Goal: Information Seeking & Learning: Check status

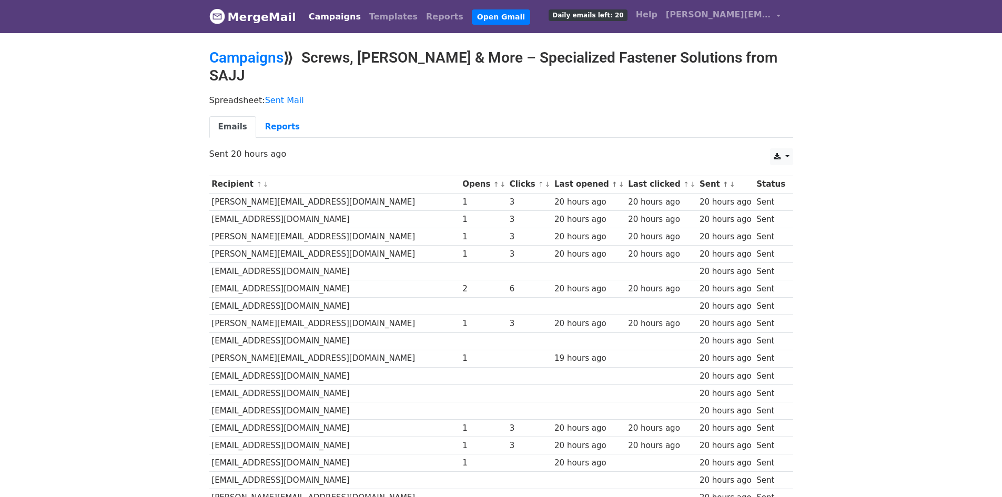
click at [275, 15] on link "MergeMail" at bounding box center [252, 17] width 87 height 22
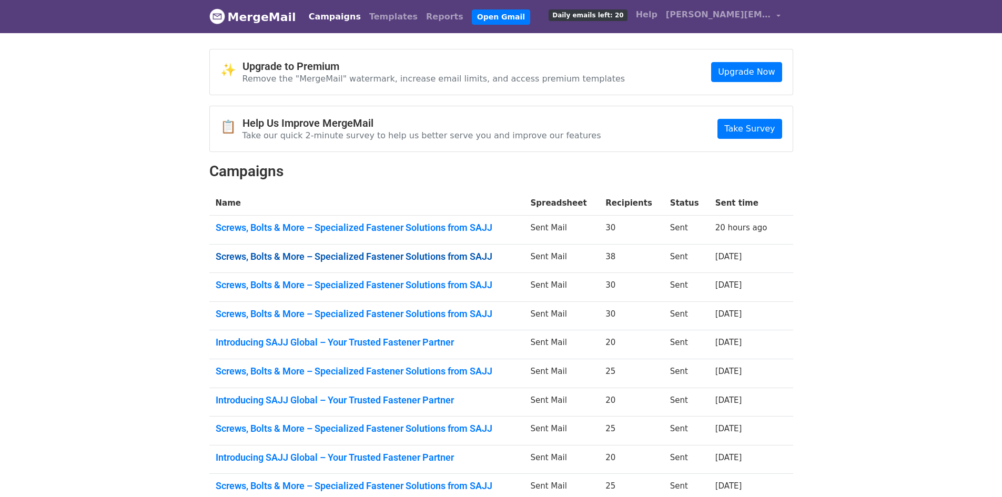
click at [459, 252] on link "Screws, Bolts & More – Specialized Fastener Solutions from SAJJ" at bounding box center [367, 257] width 303 height 12
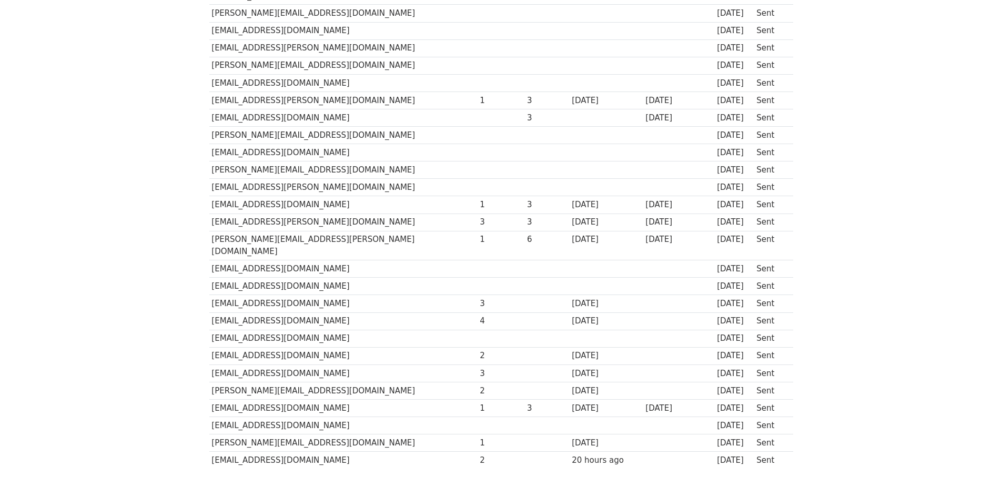
scroll to position [421, 0]
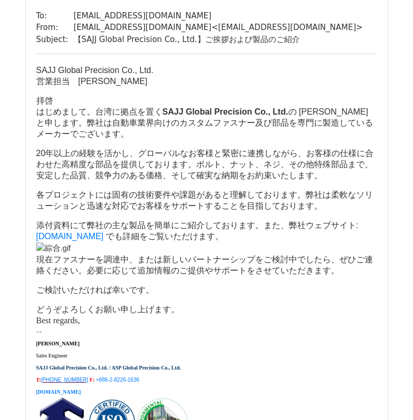
scroll to position [105, 0]
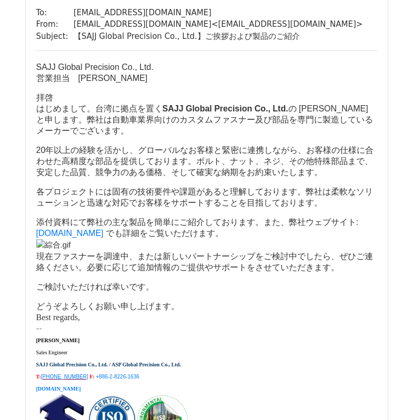
click at [155, 109] on font "拝啓 はじめまして。台湾に拠点を置く SAJJ Global Precision Co., Ltd. の Joanna と申します。 弊社は自動車業界向けのカ…" at bounding box center [204, 114] width 337 height 42
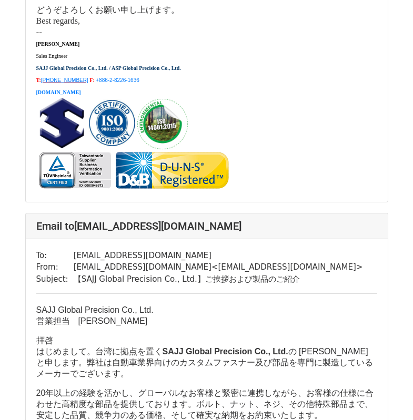
scroll to position [1473, 0]
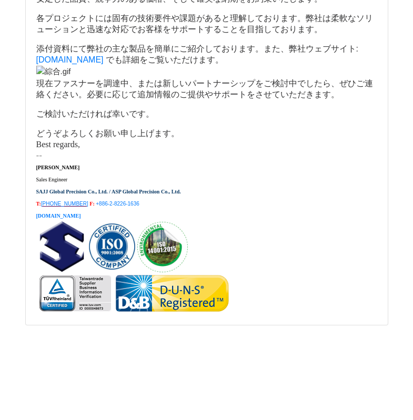
scroll to position [2857, 0]
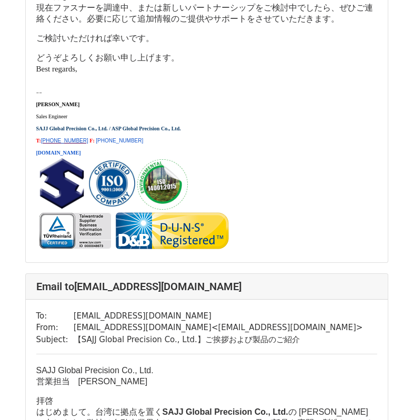
scroll to position [1473, 0]
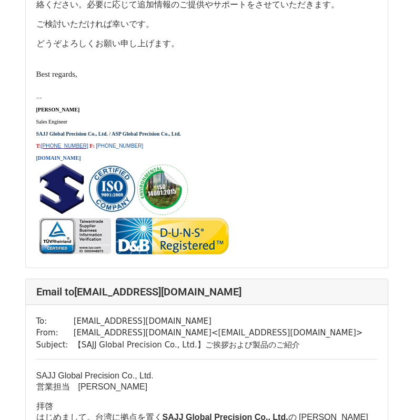
scroll to position [579, 0]
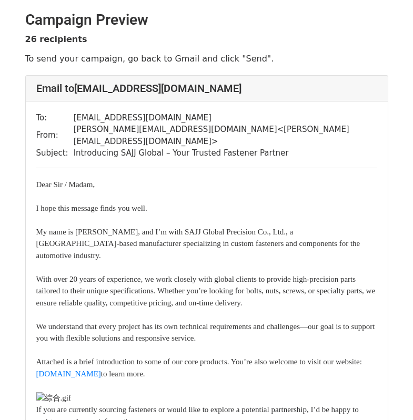
click at [234, 121] on td "[EMAIL_ADDRESS][DOMAIN_NAME]" at bounding box center [226, 118] width 304 height 12
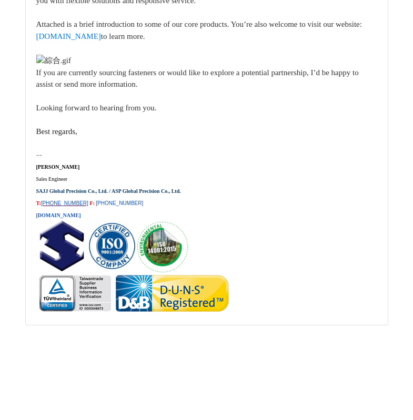
scroll to position [19470, 0]
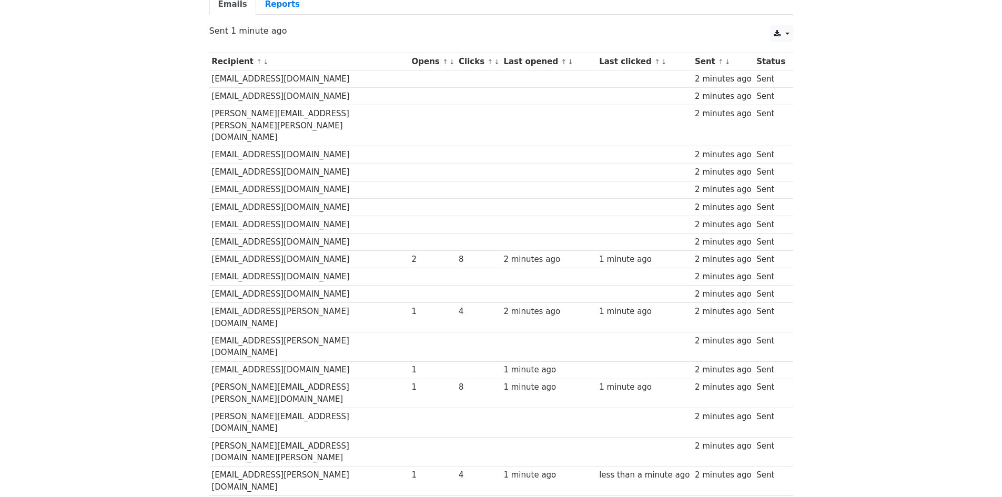
scroll to position [158, 0]
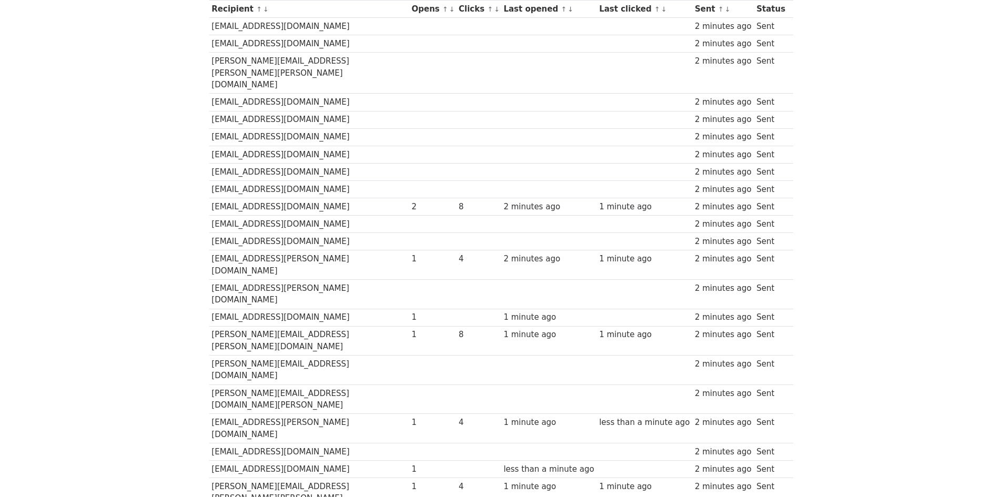
click at [907, 212] on body "MergeMail Campaigns Templates Reports Open Gmail Daily emails left: 20 Help joa…" at bounding box center [501, 252] width 1002 height 821
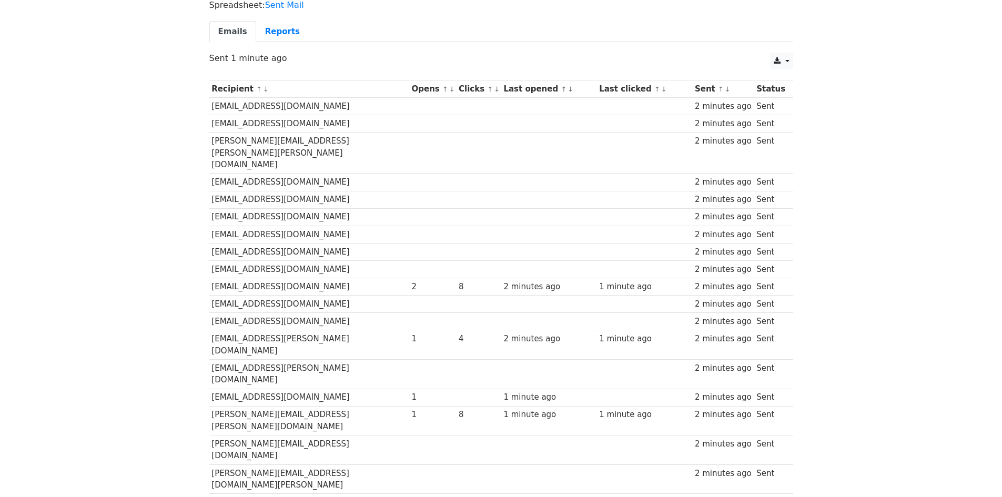
scroll to position [0, 0]
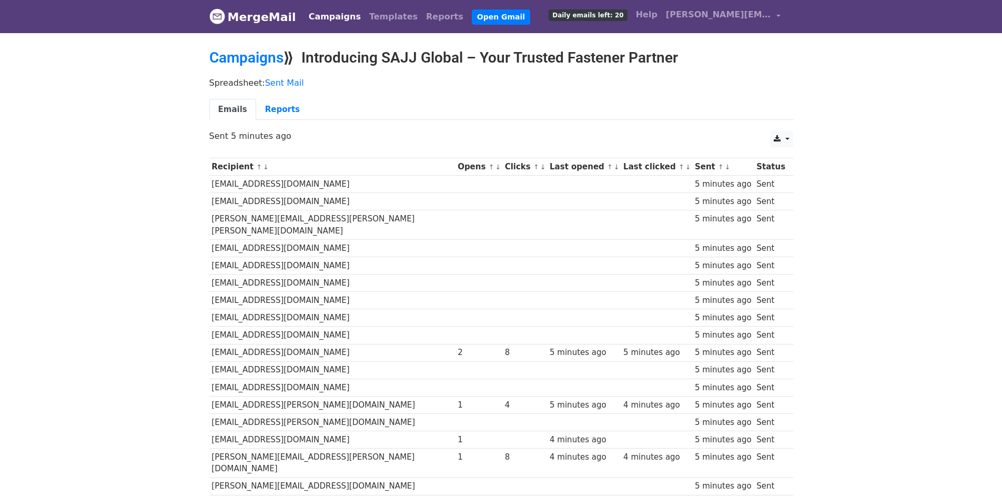
click at [254, 6] on link "MergeMail" at bounding box center [252, 17] width 87 height 22
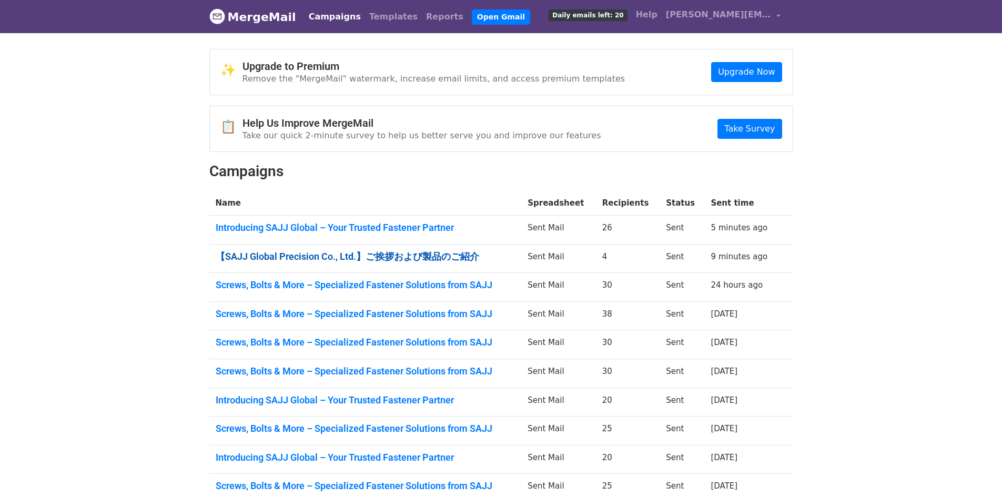
click at [440, 259] on link "【SAJJ Global Precision Co., Ltd.】ご挨拶および製品のご紹介" at bounding box center [366, 257] width 300 height 12
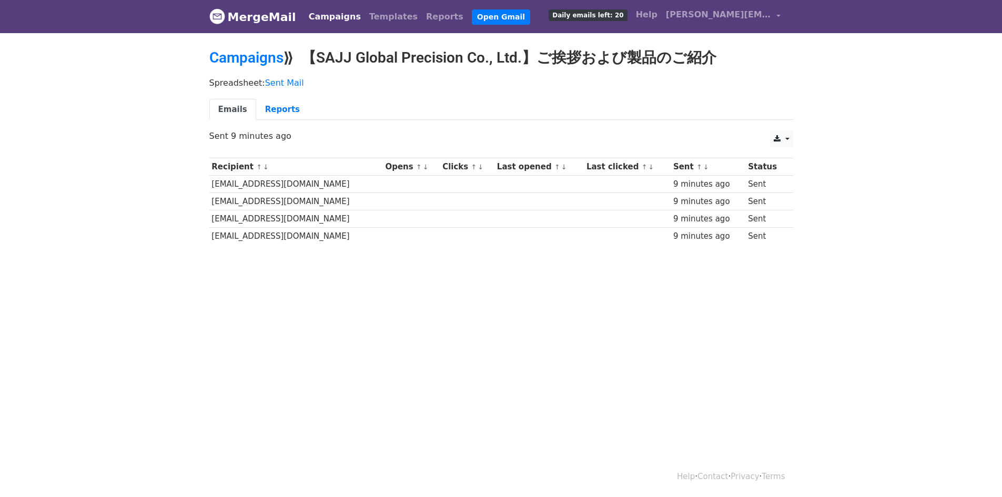
click at [228, 18] on link "MergeMail" at bounding box center [252, 17] width 87 height 22
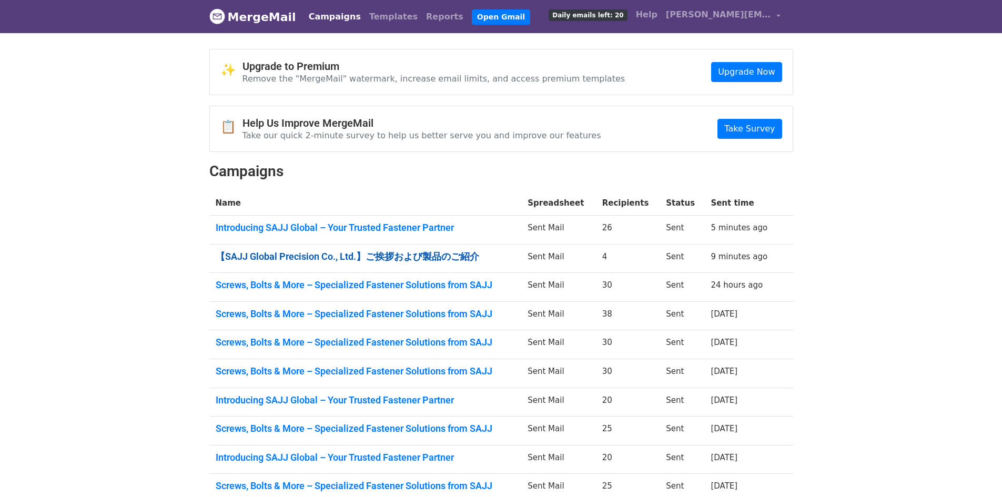
click at [463, 251] on link "【SAJJ Global Precision Co., Ltd.】ご挨拶および製品のご紹介" at bounding box center [366, 257] width 300 height 12
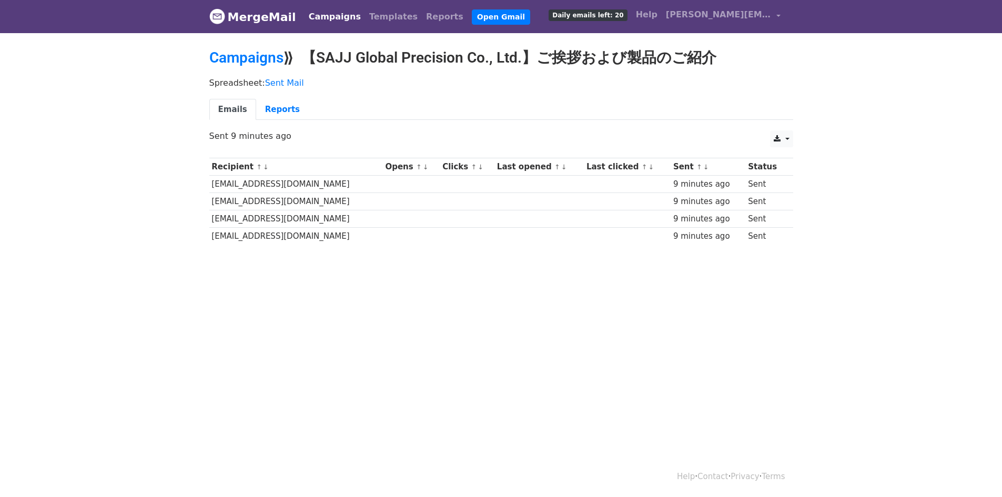
click at [260, 22] on link "MergeMail" at bounding box center [252, 17] width 87 height 22
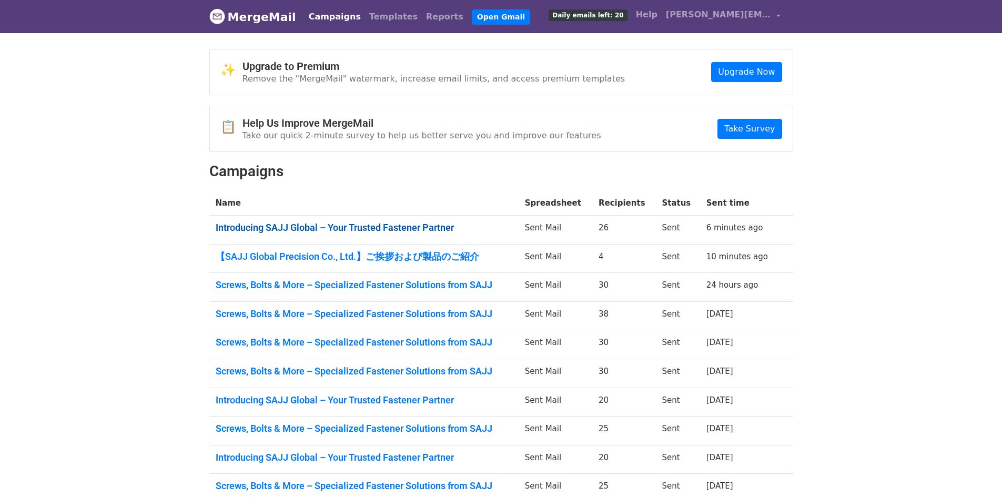
click at [334, 223] on link "Introducing SAJJ Global – Your Trusted Fastener Partner" at bounding box center [364, 228] width 297 height 12
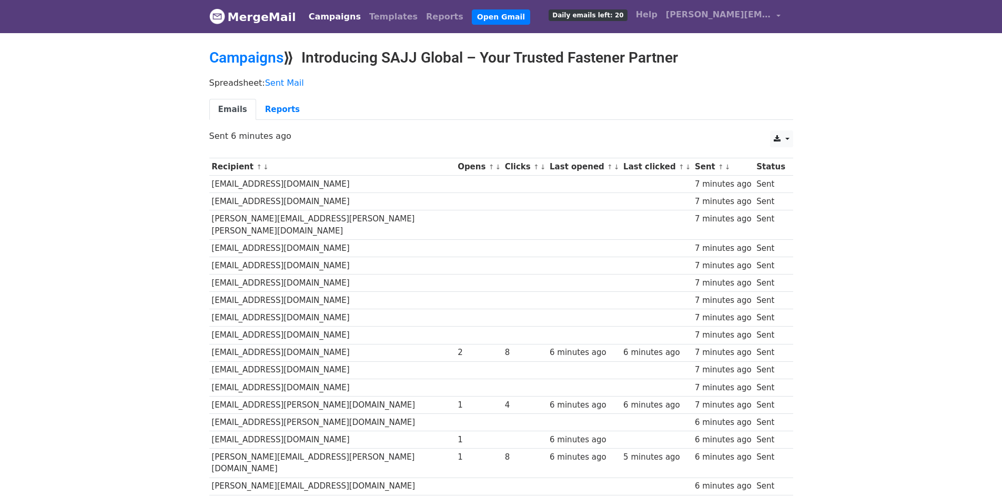
scroll to position [224, 0]
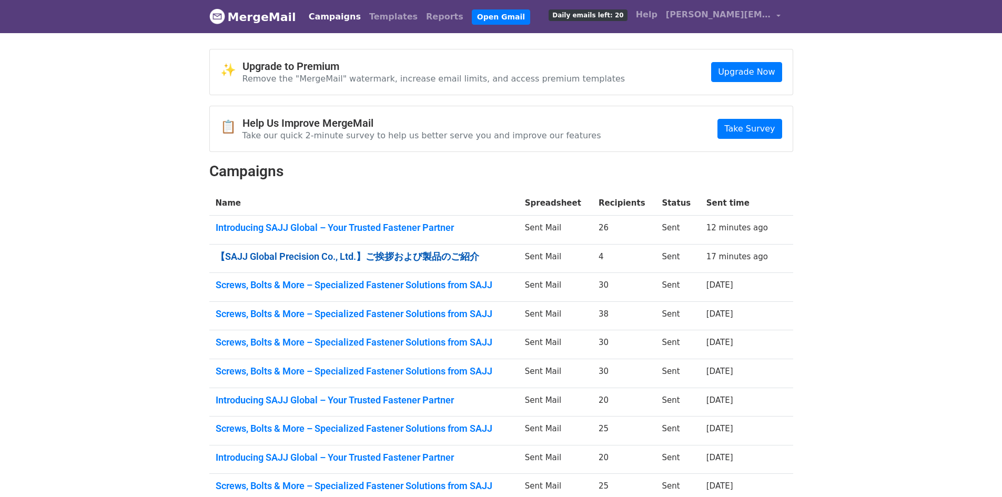
click at [387, 257] on link "【SAJJ Global Precision Co., Ltd.】ご挨拶および製品のご紹介" at bounding box center [364, 257] width 297 height 12
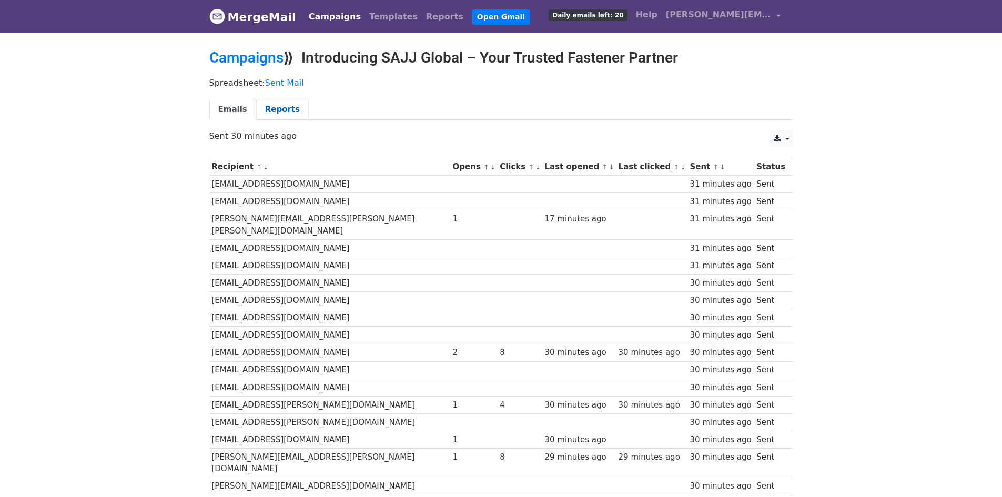
click at [262, 106] on link "Reports" at bounding box center [282, 110] width 53 height 22
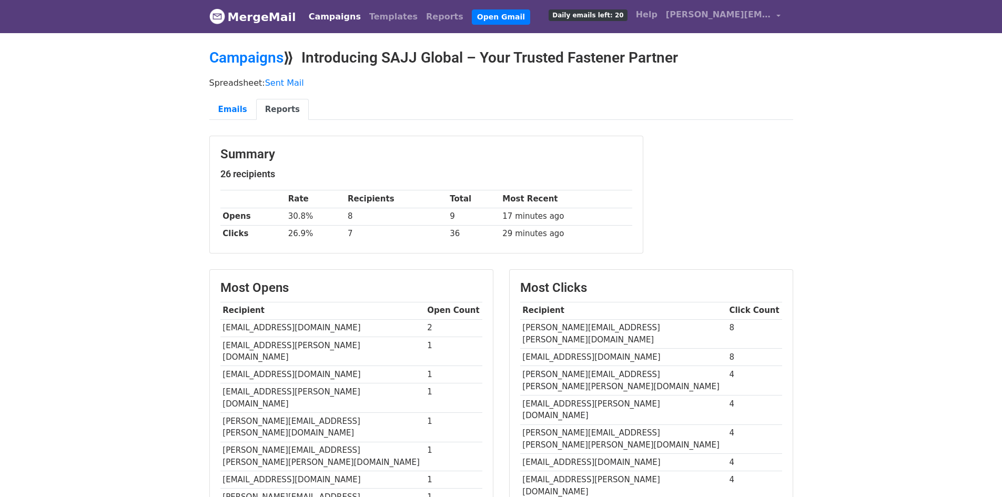
click at [284, 13] on link "MergeMail" at bounding box center [252, 17] width 87 height 22
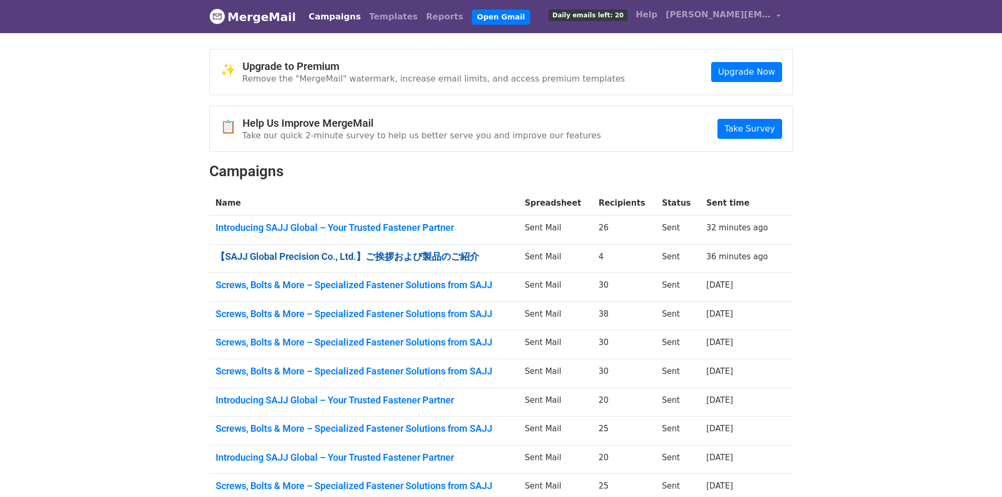
click at [367, 256] on link "【SAJJ Global Precision Co., Ltd.】ご挨拶および製品のご紹介" at bounding box center [364, 257] width 297 height 12
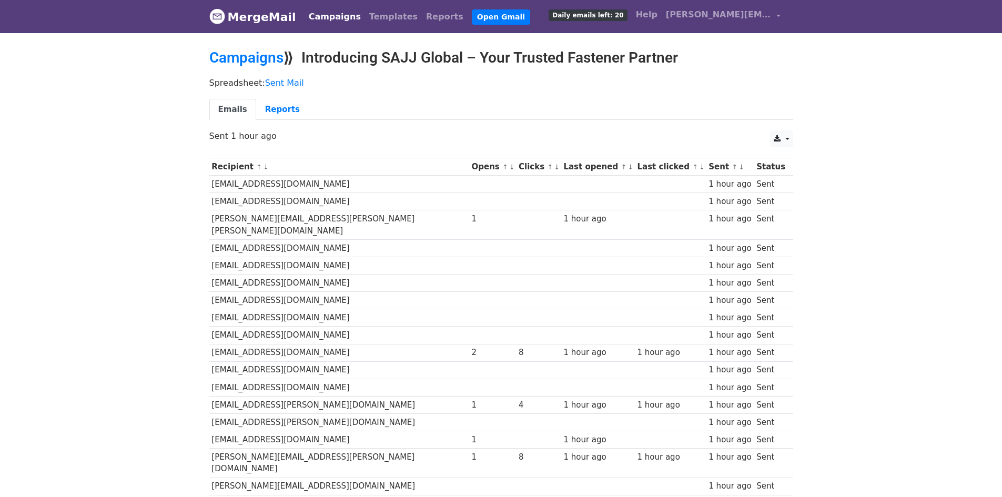
click at [259, 18] on link "MergeMail" at bounding box center [252, 17] width 87 height 22
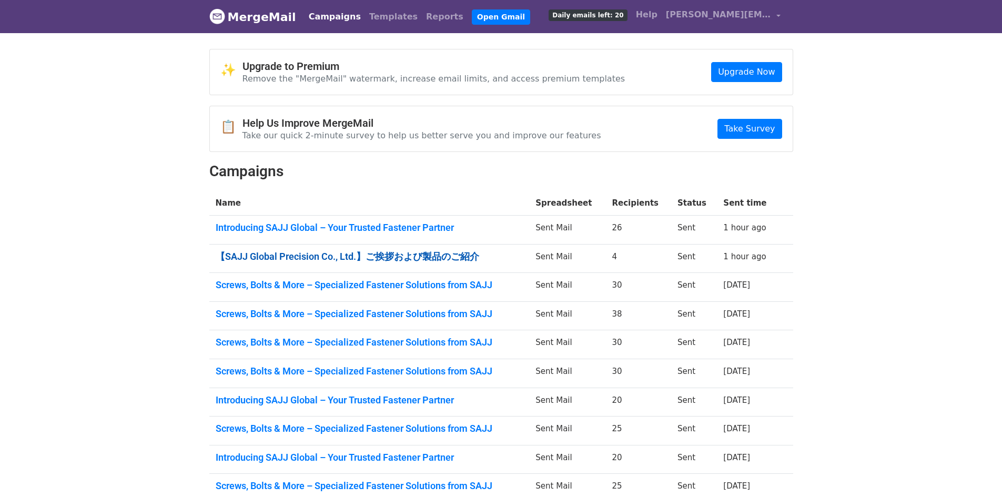
click at [425, 251] on link "【SAJJ Global Precision Co., Ltd.】ご挨拶および製品のご紹介" at bounding box center [370, 257] width 308 height 12
